Goal: Information Seeking & Learning: Learn about a topic

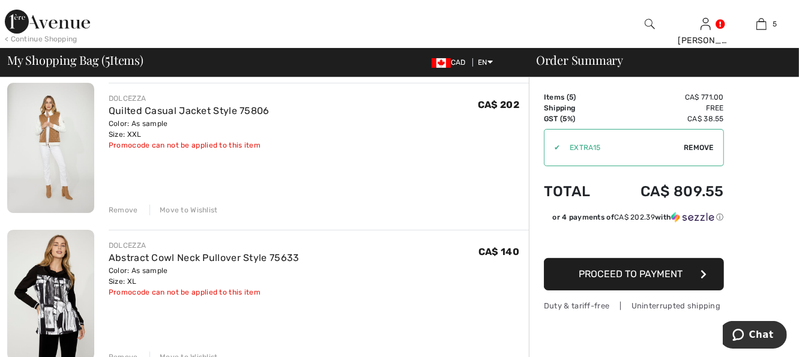
scroll to position [96, 0]
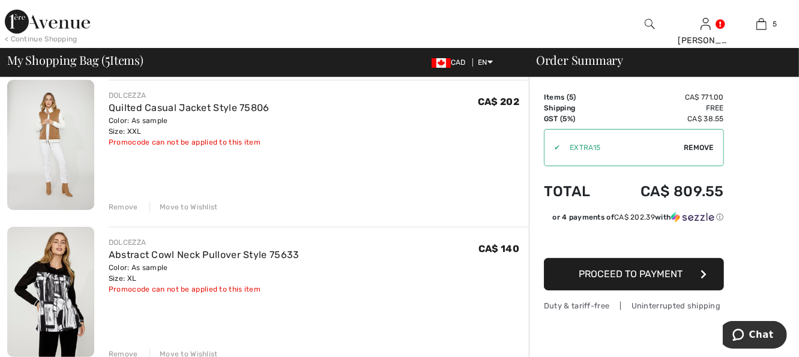
click at [198, 208] on div "Move to Wishlist" at bounding box center [184, 207] width 68 height 11
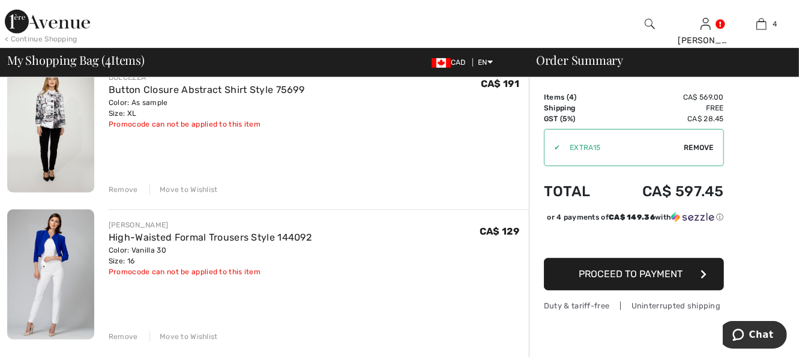
scroll to position [432, 0]
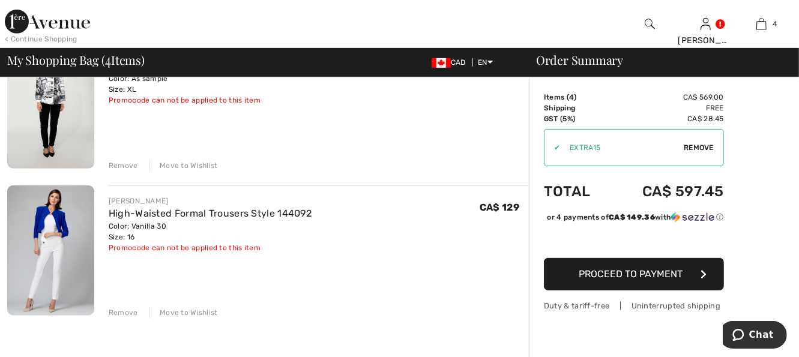
click at [181, 311] on div "Move to Wishlist" at bounding box center [184, 313] width 68 height 11
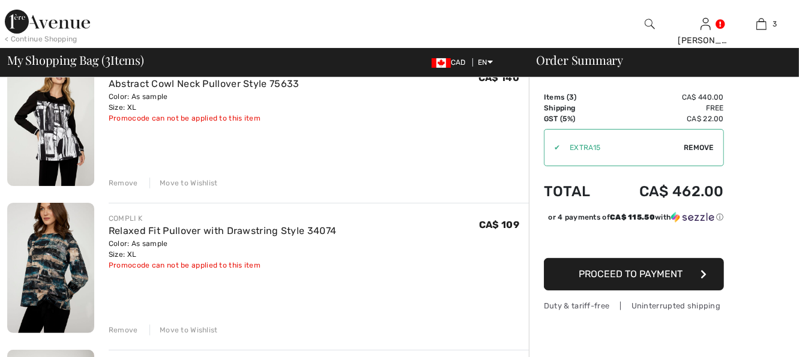
scroll to position [0, 0]
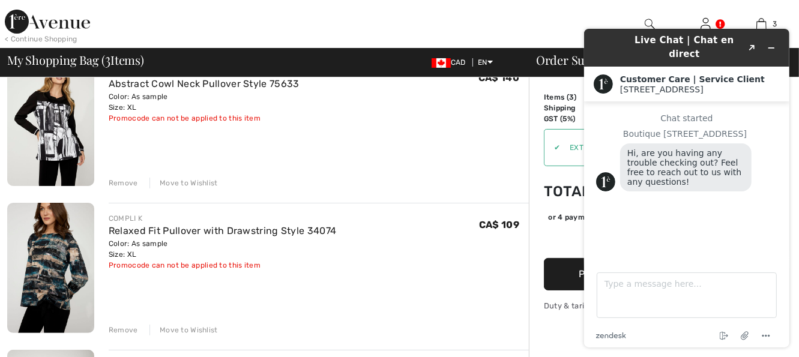
click at [58, 157] on img at bounding box center [50, 121] width 87 height 130
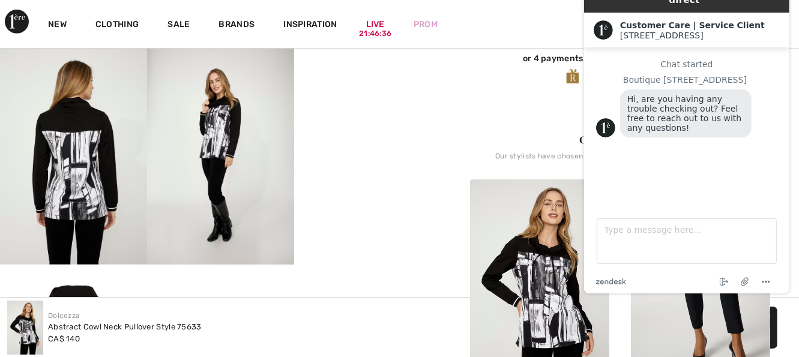
scroll to position [96, 0]
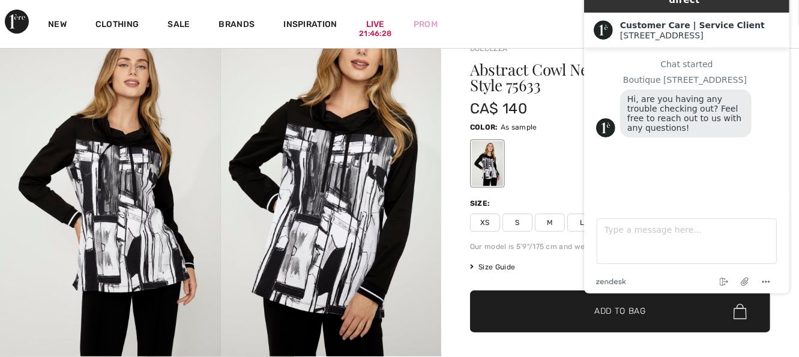
click at [480, 30] on div "New Clothing Sale Brands Inspiration Live 21:46:28 Prom PAMELA Hi, PAMELA! 50 R…" at bounding box center [399, 24] width 799 height 48
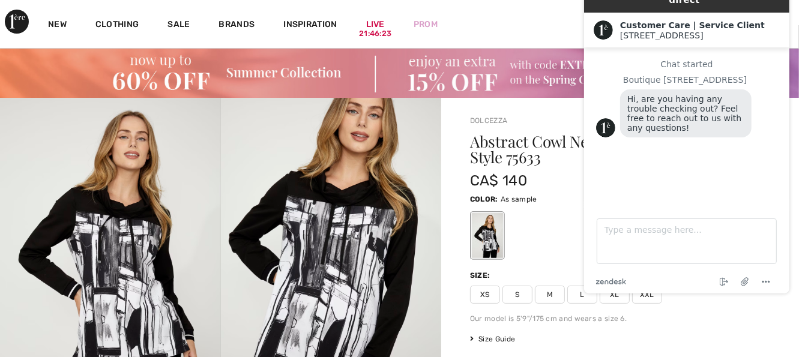
scroll to position [0, 0]
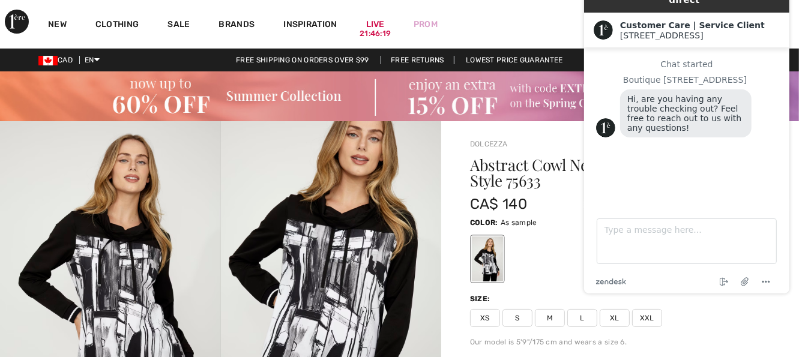
click at [522, 29] on div "New Clothing Sale Brands Inspiration Live 21:46:19 Prom PAMELA Hi, PAMELA! 50 R…" at bounding box center [399, 24] width 799 height 48
click at [769, 279] on icon "Menu" at bounding box center [766, 283] width 14 height 14
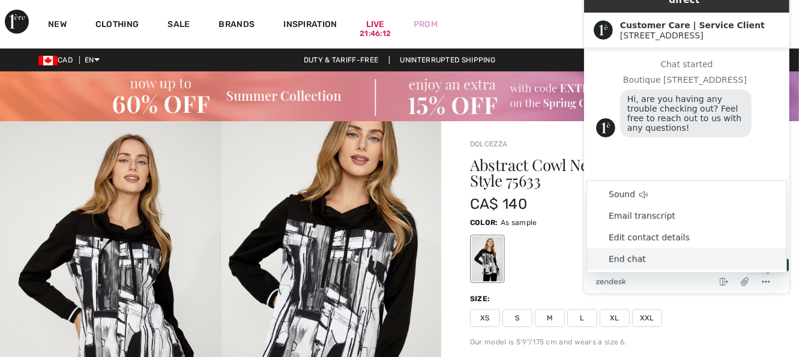
click at [705, 259] on li "End chat" at bounding box center [686, 260] width 199 height 22
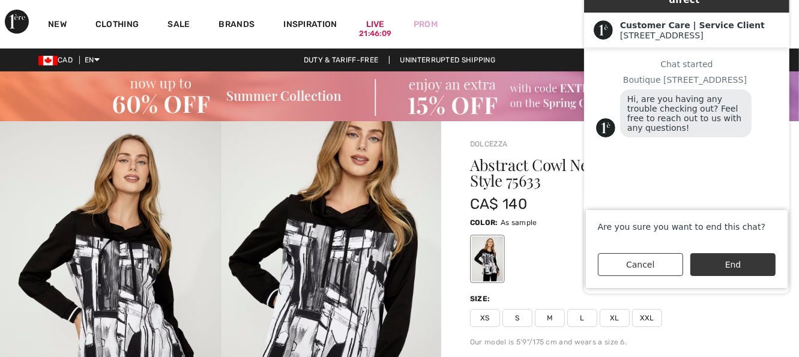
click at [729, 264] on button "End" at bounding box center [732, 265] width 85 height 23
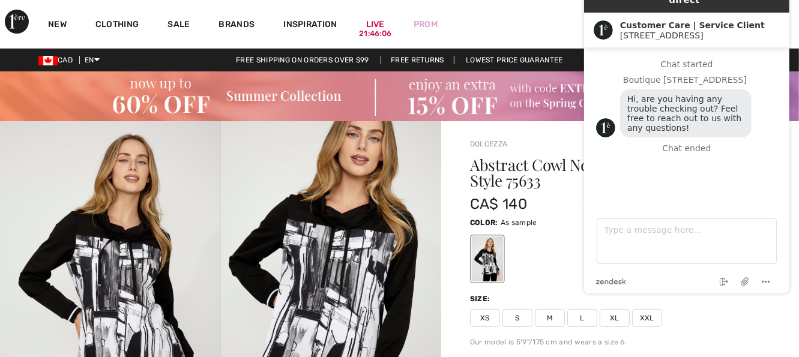
click at [553, 14] on div "New Clothing Sale Brands Inspiration Live 21:46:06 Prom PAMELA Hi, PAMELA! 50 R…" at bounding box center [399, 24] width 799 height 48
click at [783, 13] on div "Customer Care | Service Client 1ère Avenue 1ère Avenue" at bounding box center [686, 30] width 205 height 35
click at [598, 21] on img at bounding box center [602, 30] width 19 height 19
click at [500, 24] on div "New Clothing Sale Brands Inspiration Live 21:45:55 Prom PAMELA Hi, PAMELA! 50 R…" at bounding box center [399, 24] width 799 height 48
click at [500, 24] on div "New Clothing Sale Brands Inspiration Live 21:45:54 Prom PAMELA Hi, PAMELA! 50 R…" at bounding box center [399, 24] width 799 height 48
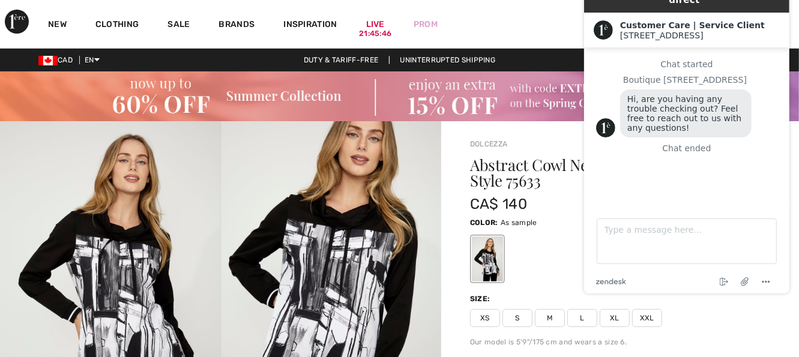
scroll to position [312, 0]
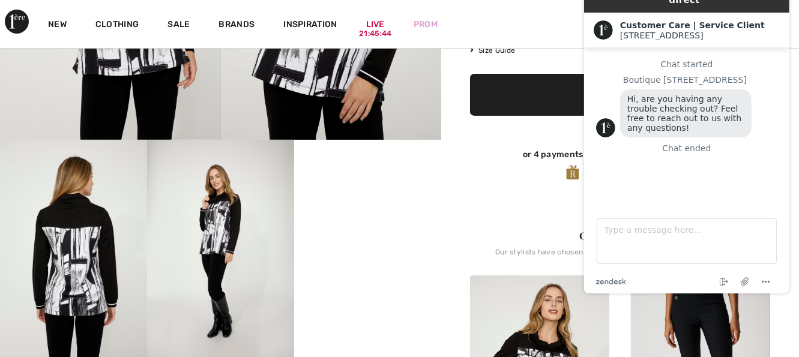
click at [539, 213] on div "Complete this look Our stylists have chosen these pieces that come together bea…" at bounding box center [620, 358] width 300 height 317
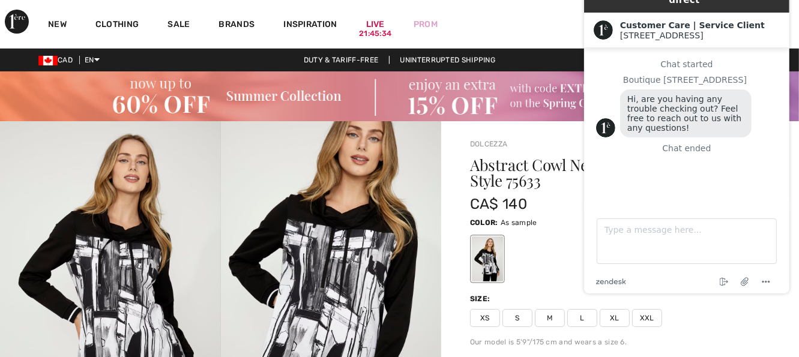
click at [755, 31] on div "1ère Avenue" at bounding box center [700, 36] width 160 height 10
click at [781, 13] on div "Customer Care | Service Client 1ère Avenue 1ère Avenue" at bounding box center [686, 30] width 205 height 35
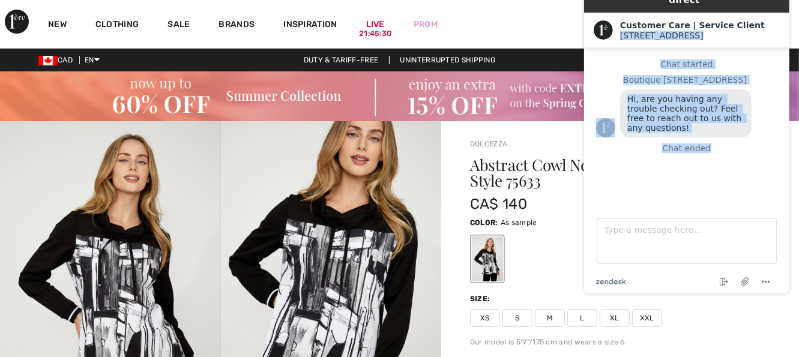
drag, startPoint x: 780, startPoint y: 7, endPoint x: 808, endPoint y: 224, distance: 219.2
click html "Live Chat | Chat en direct Created with Sketch. Customer Care | Service Client …"
click at [786, 32] on div "Customer Care | Service Client 1ère Avenue 1ère Avenue" at bounding box center [686, 30] width 205 height 35
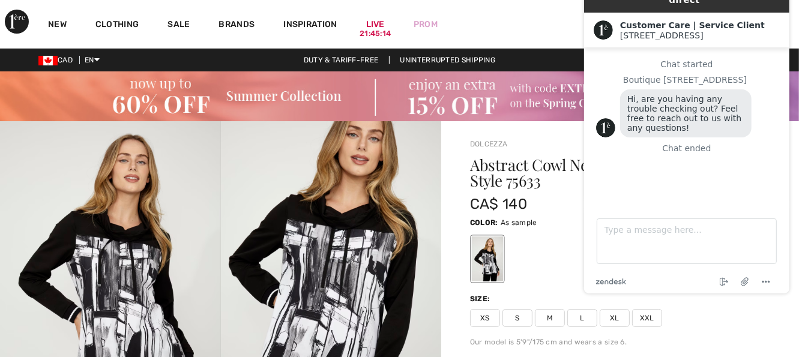
click at [795, 13] on div "Live Chat | Chat en direct Created with Sketch. Customer Care | Service Client …" at bounding box center [686, 135] width 225 height 338
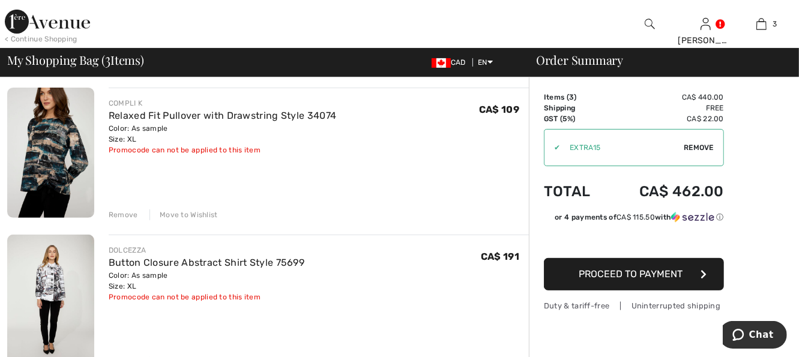
scroll to position [240, 0]
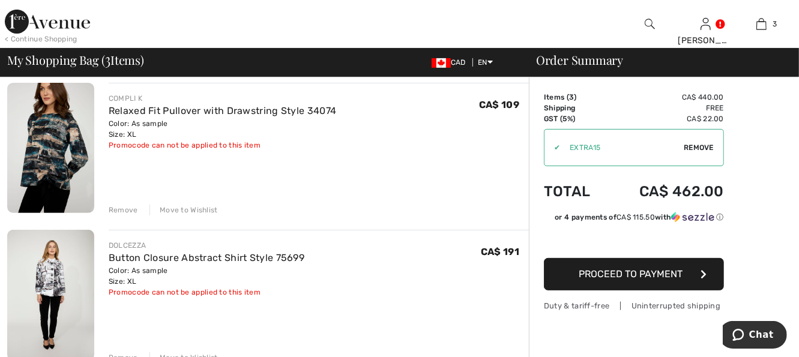
click at [64, 291] on img at bounding box center [50, 295] width 87 height 130
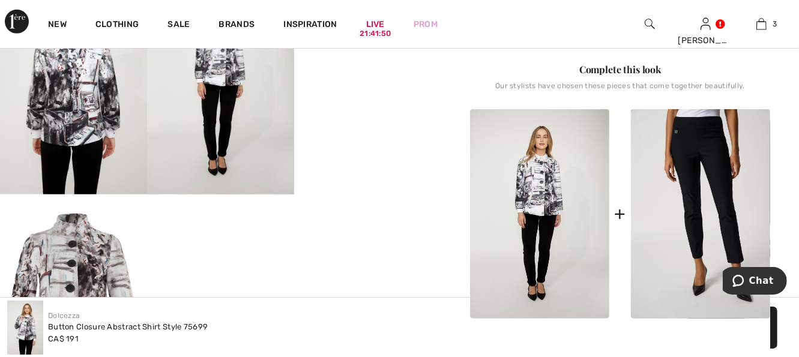
scroll to position [481, 0]
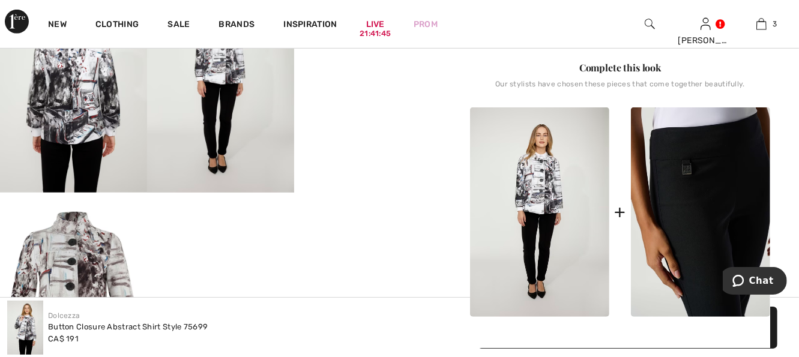
click at [681, 199] on img at bounding box center [700, 213] width 139 height 210
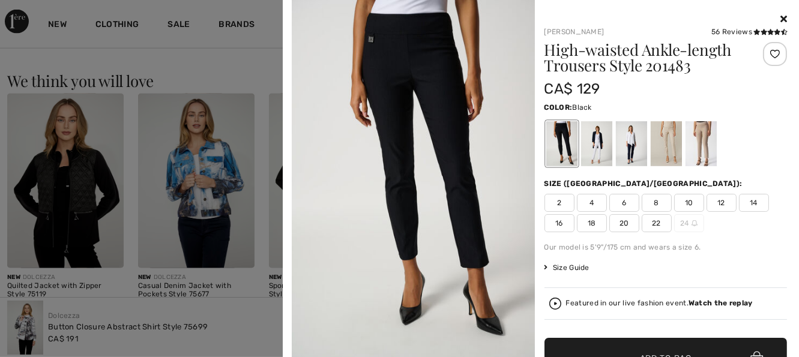
scroll to position [1345, 0]
click at [190, 46] on div at bounding box center [399, 178] width 799 height 357
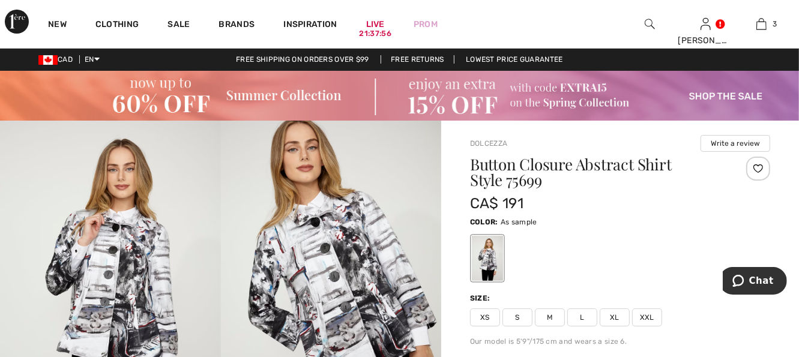
scroll to position [0, 0]
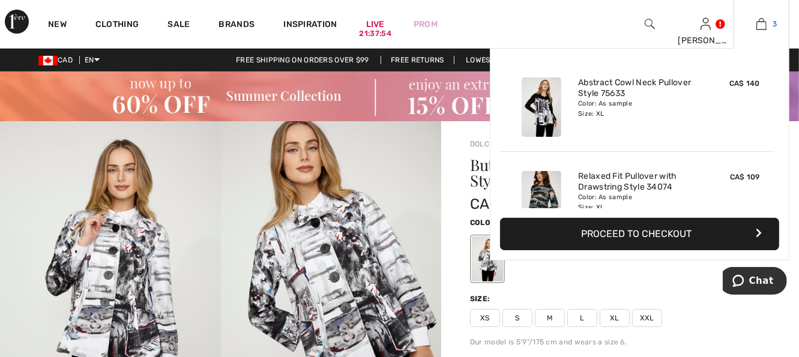
click at [762, 22] on img at bounding box center [762, 24] width 10 height 14
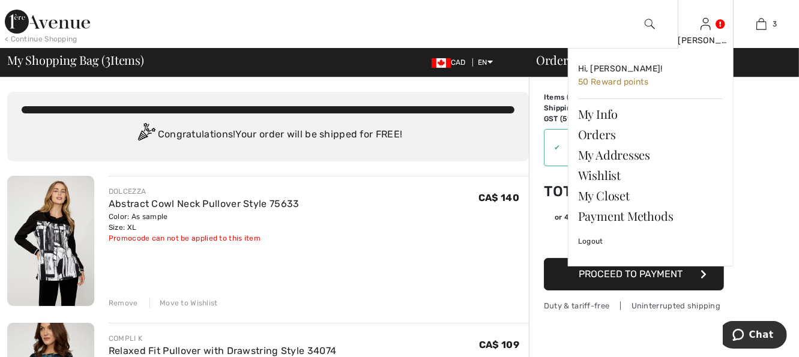
click at [711, 22] on link at bounding box center [706, 23] width 10 height 11
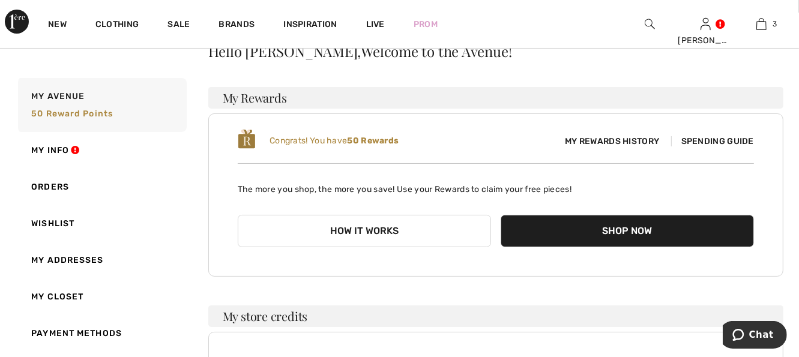
scroll to position [57, 0]
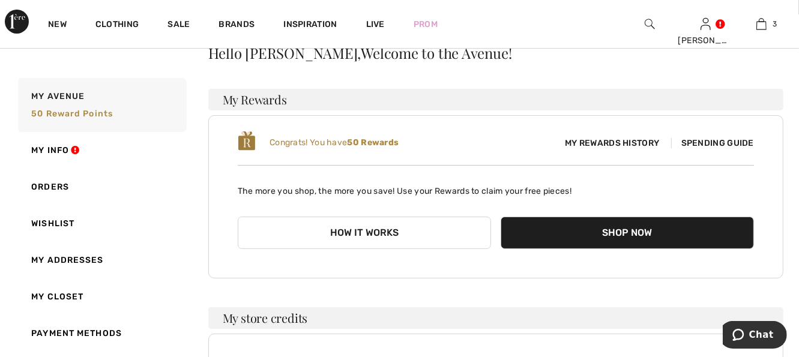
click at [360, 141] on b "50 Rewards" at bounding box center [373, 143] width 52 height 10
click at [381, 224] on button "How it works" at bounding box center [364, 233] width 253 height 32
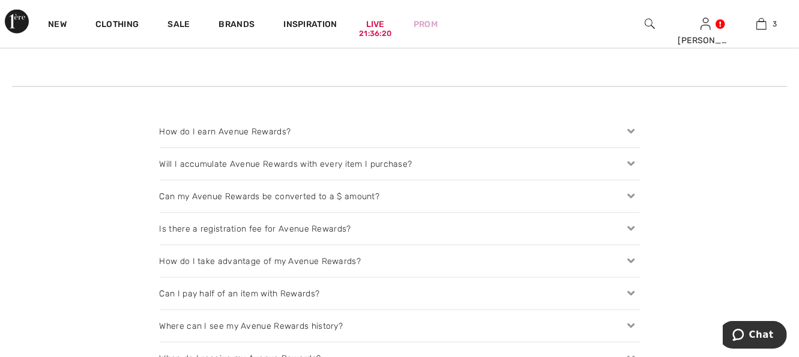
scroll to position [1201, 0]
click at [375, 199] on div "Can my Avenue Rewards be converted to a $ amount?" at bounding box center [400, 199] width 481 height 32
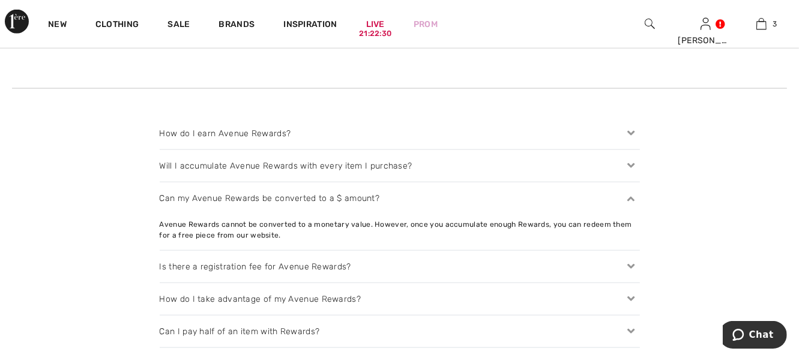
click at [432, 195] on div "Can my Avenue Rewards be converted to a $ amount?" at bounding box center [400, 199] width 481 height 32
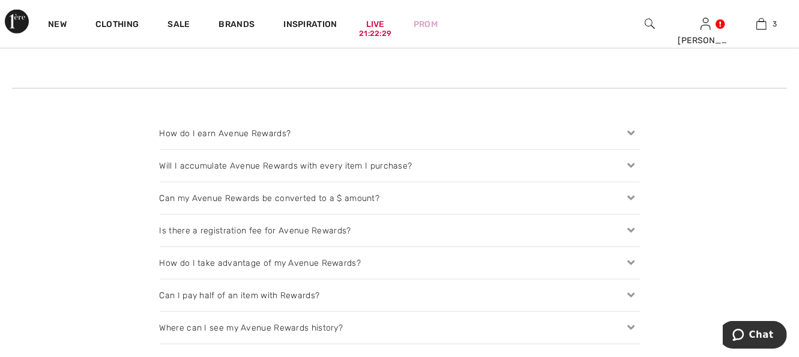
click at [432, 195] on div "Can my Avenue Rewards be converted to a $ amount?" at bounding box center [400, 199] width 481 height 32
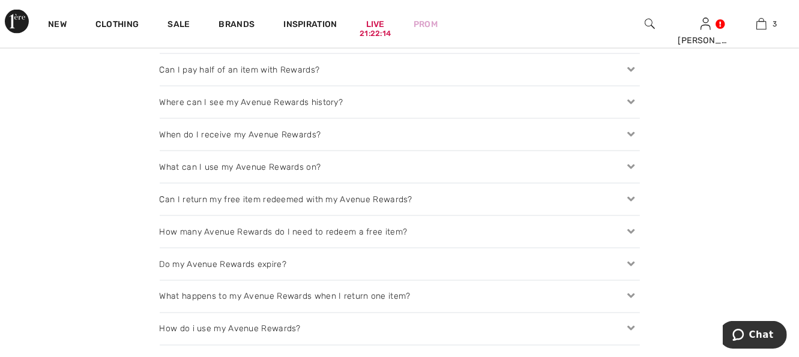
scroll to position [1466, 0]
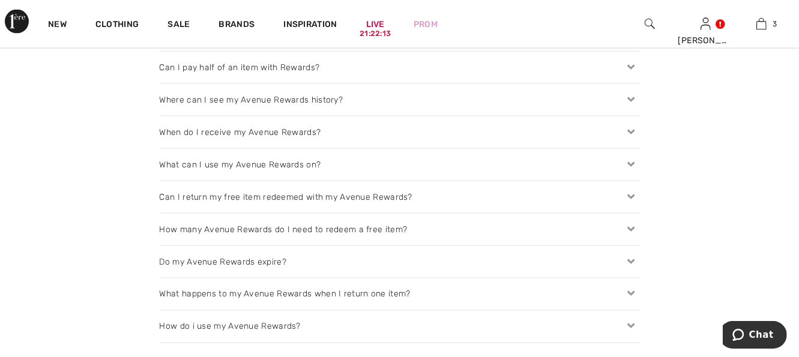
click at [429, 173] on div "What can I use my Avenue Rewards on?" at bounding box center [400, 165] width 481 height 32
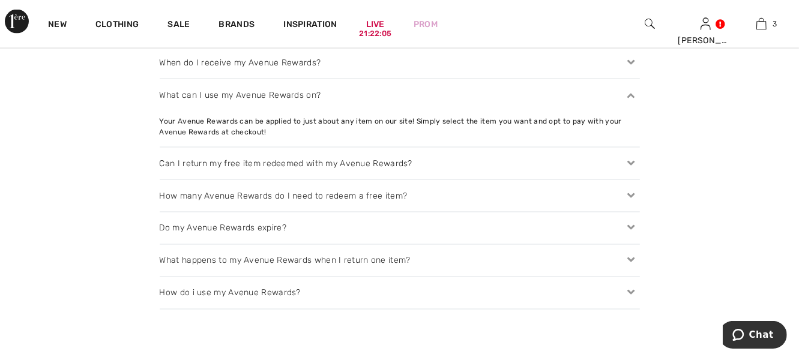
scroll to position [1538, 0]
click at [463, 158] on div "Can I return my free item redeemed with my Avenue Rewards?" at bounding box center [400, 161] width 481 height 32
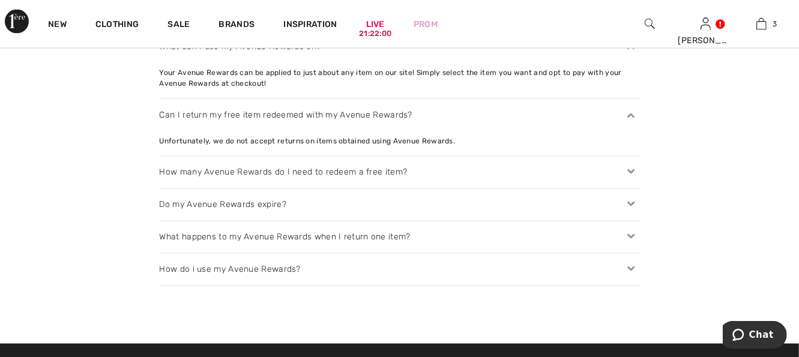
scroll to position [1586, 0]
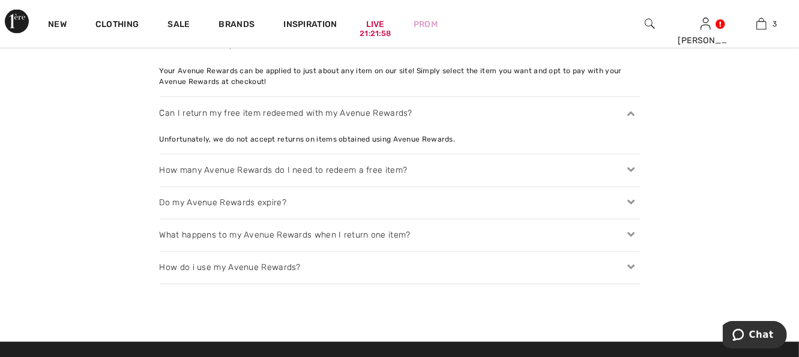
click at [475, 163] on div "How many Avenue Rewards do I need to redeem a free item?" at bounding box center [400, 171] width 481 height 32
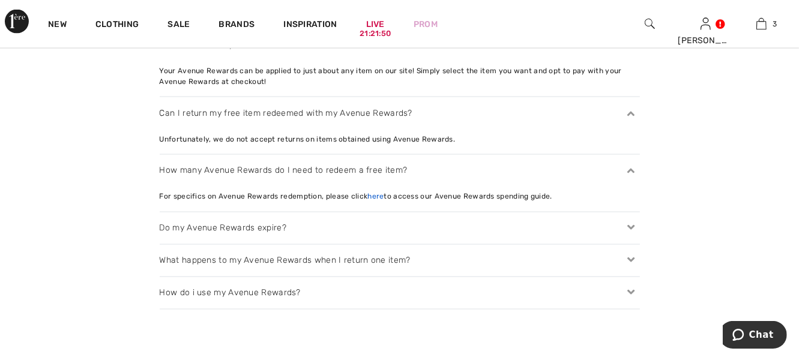
click at [369, 196] on link "here" at bounding box center [376, 197] width 16 height 8
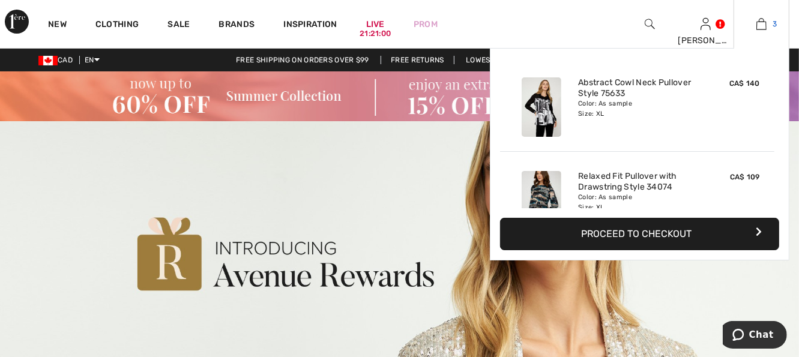
click at [757, 25] on img at bounding box center [762, 24] width 10 height 14
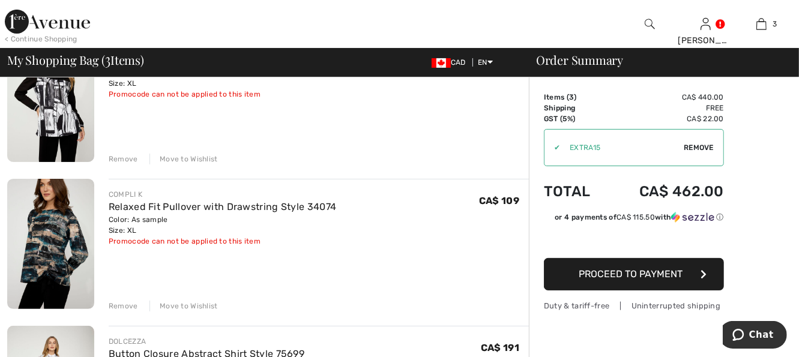
scroll to position [168, 0]
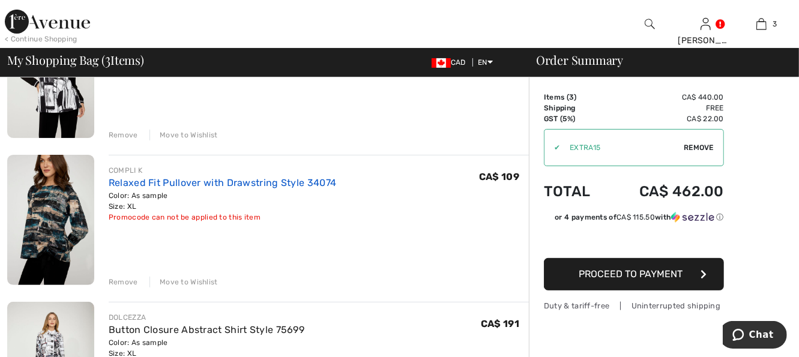
click at [187, 183] on link "Relaxed Fit Pullover with Drawstring Style 34074" at bounding box center [223, 182] width 228 height 11
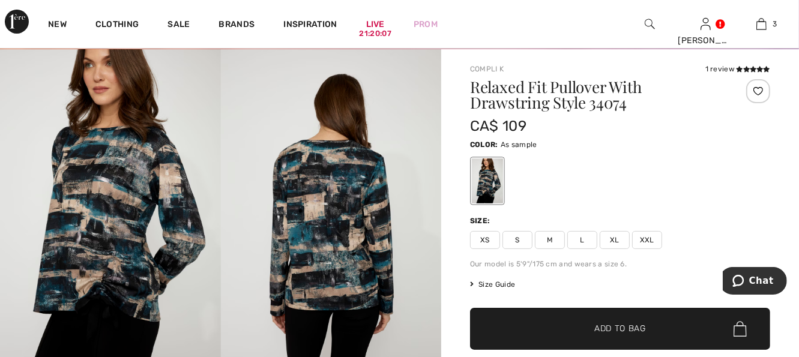
scroll to position [96, 0]
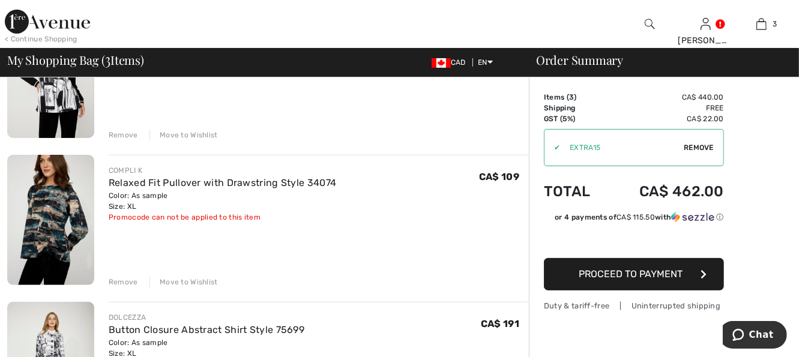
click at [190, 281] on div "Move to Wishlist" at bounding box center [184, 282] width 68 height 11
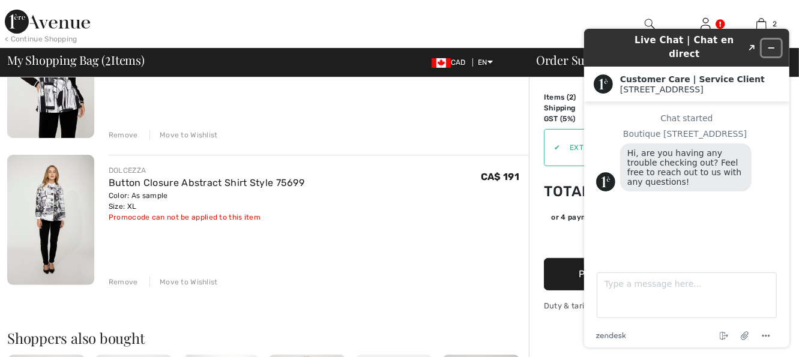
click at [772, 48] on icon "Minimize widget" at bounding box center [771, 48] width 5 height 0
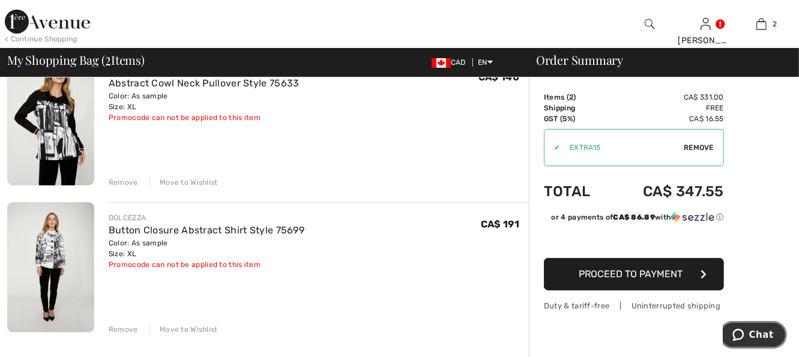
scroll to position [120, 0]
